Goal: Transaction & Acquisition: Download file/media

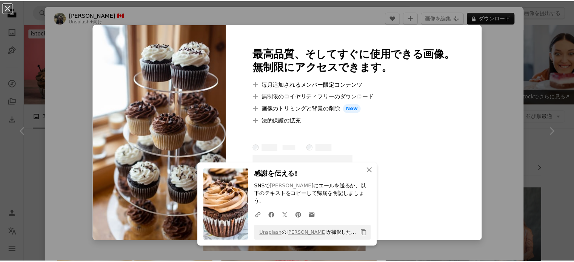
scroll to position [1584, 0]
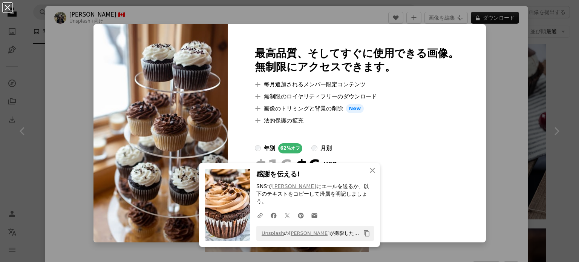
click at [6, 6] on button "An X shape" at bounding box center [7, 7] width 9 height 9
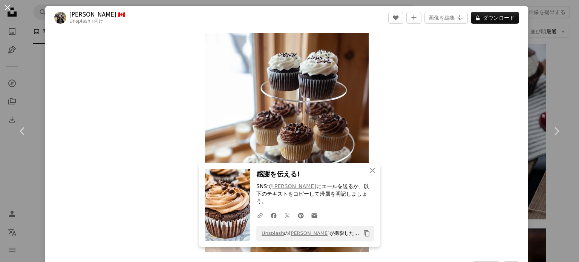
click at [7, 7] on button "An X shape" at bounding box center [7, 7] width 9 height 9
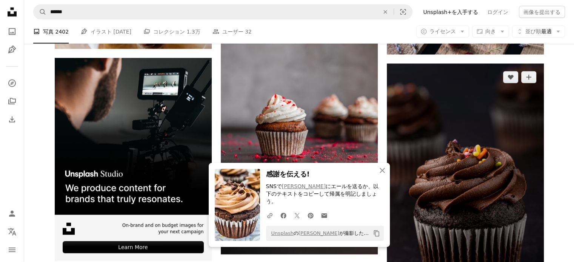
scroll to position [1810, 0]
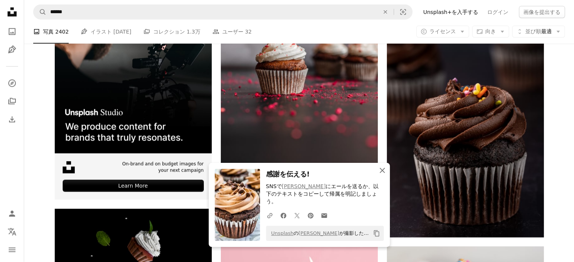
click at [384, 175] on icon "An X shape" at bounding box center [382, 170] width 9 height 9
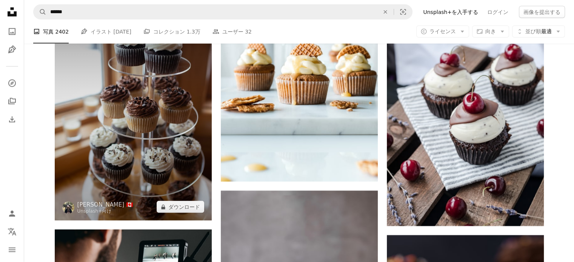
scroll to position [1584, 0]
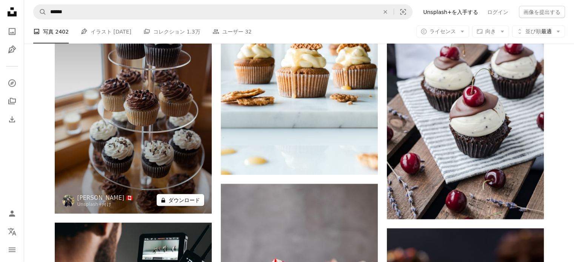
click at [187, 196] on button "A lock ダウンロード" at bounding box center [181, 200] width 48 height 12
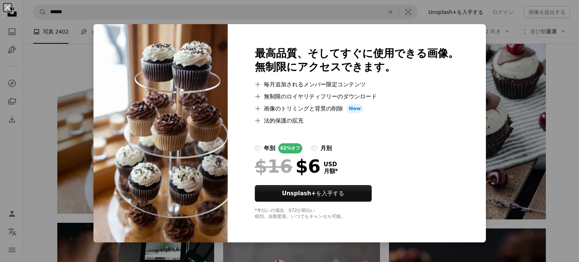
click at [8, 6] on button "An X shape" at bounding box center [7, 7] width 9 height 9
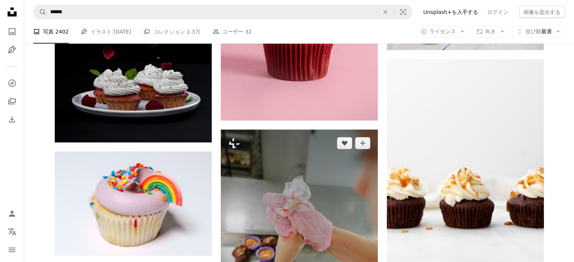
scroll to position [2074, 0]
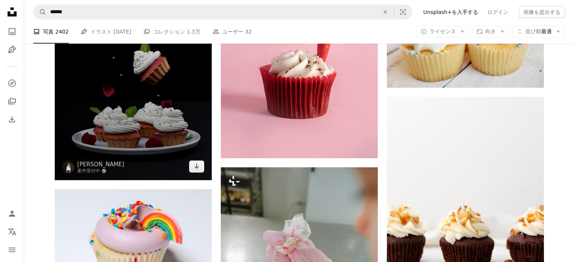
click at [186, 90] on img at bounding box center [133, 62] width 157 height 235
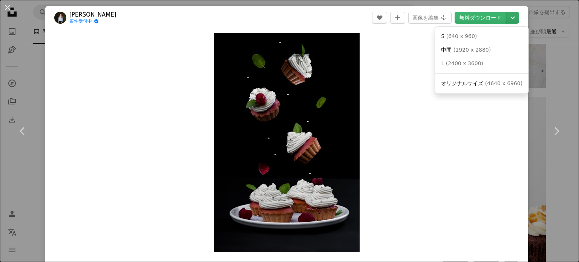
click at [507, 16] on icon "Chevron down" at bounding box center [513, 17] width 12 height 9
click at [494, 50] on link "中間 ( [DATE] x 2880 )" at bounding box center [481, 50] width 87 height 14
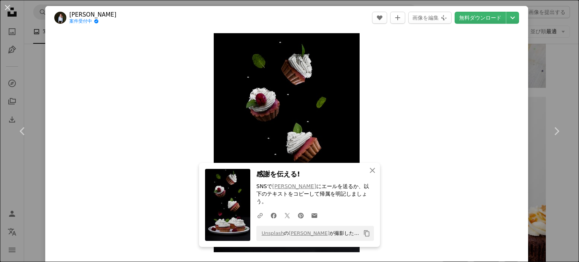
click at [8, 5] on button "An X shape" at bounding box center [7, 7] width 9 height 9
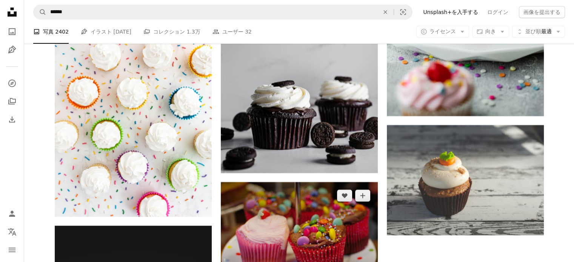
scroll to position [2866, 0]
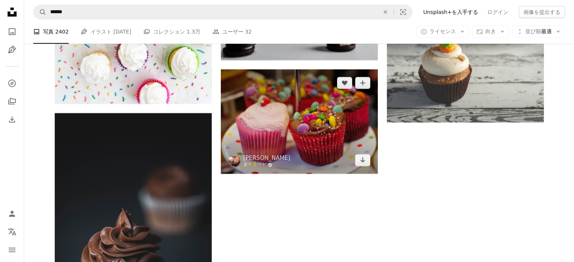
click at [368, 118] on img at bounding box center [299, 121] width 157 height 104
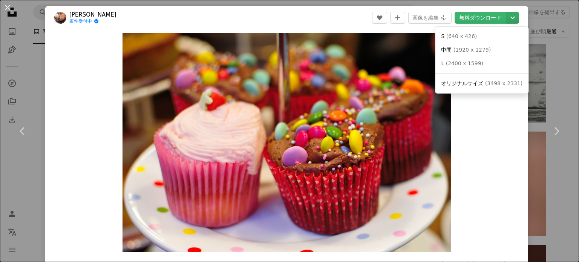
click at [507, 15] on icon "Chevron down" at bounding box center [513, 17] width 12 height 9
click at [476, 49] on span "( 1920 x 1279 )" at bounding box center [472, 50] width 37 height 6
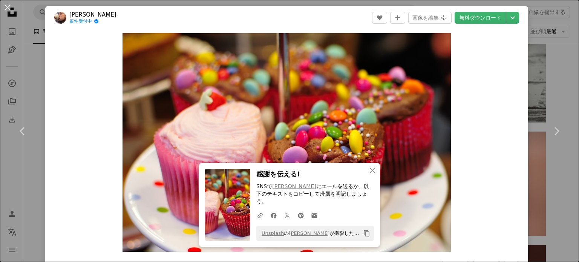
drag, startPoint x: 8, startPoint y: 6, endPoint x: 13, endPoint y: 6, distance: 4.5
click at [8, 6] on button "An X shape" at bounding box center [7, 7] width 9 height 9
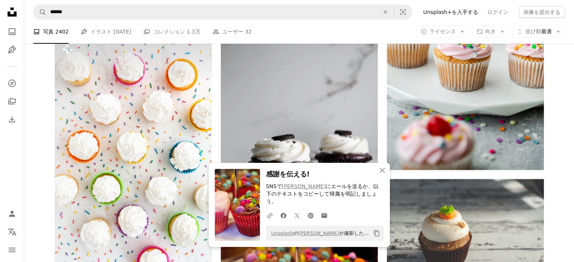
scroll to position [2565, 0]
